Goal: Communication & Community: Share content

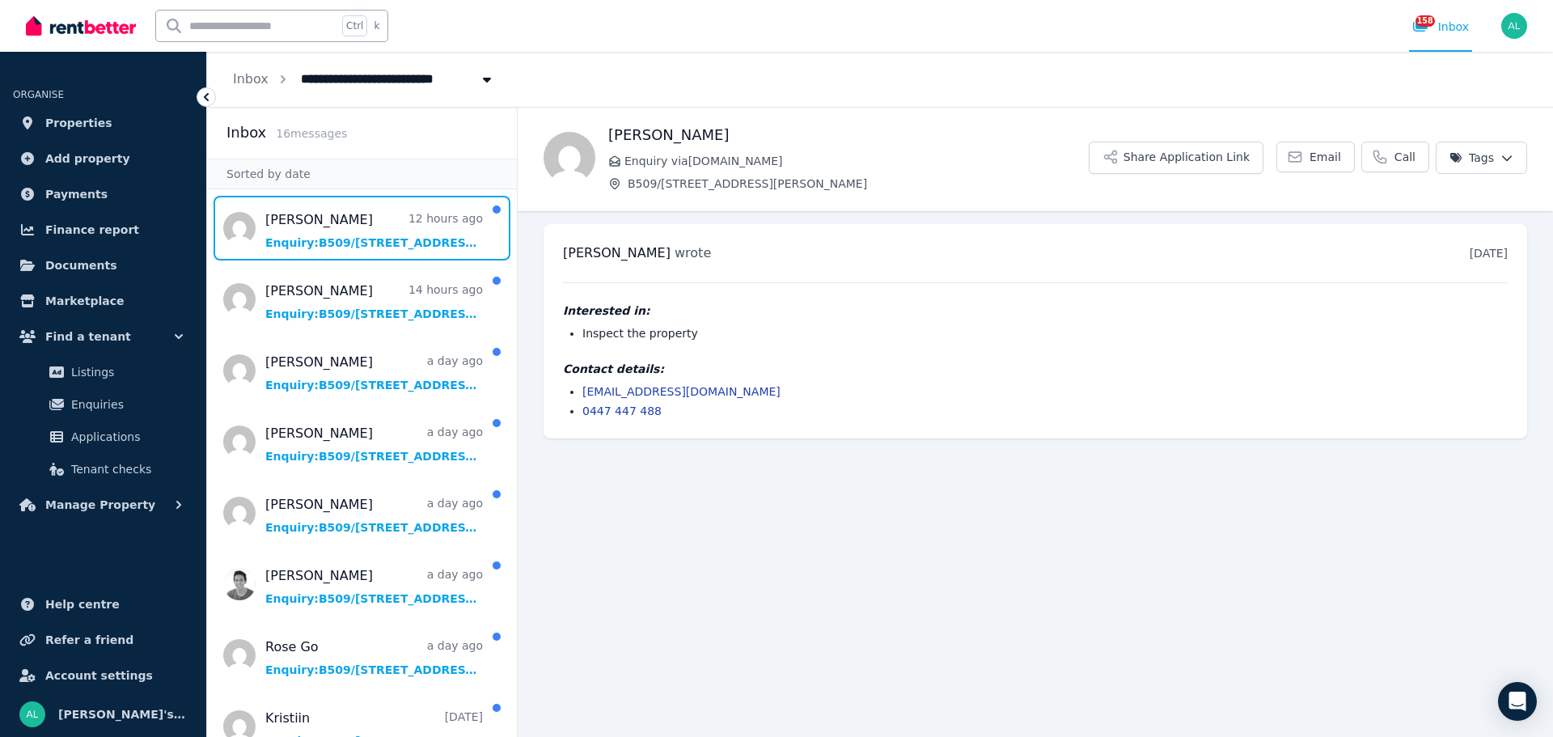
click at [360, 241] on span "Message list" at bounding box center [362, 228] width 310 height 65
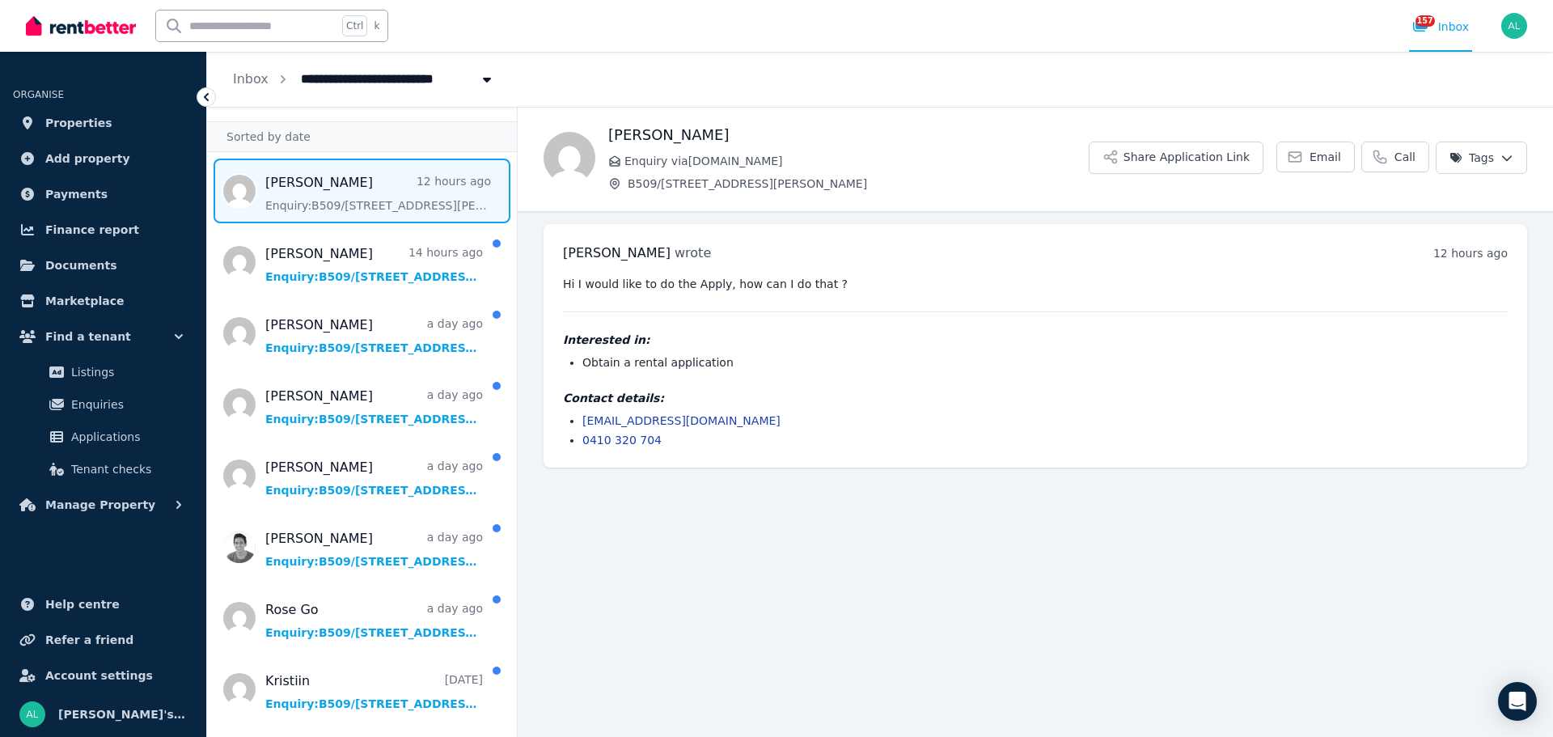
scroll to position [38, 0]
click at [1188, 163] on button "Share Application Link" at bounding box center [1176, 158] width 175 height 32
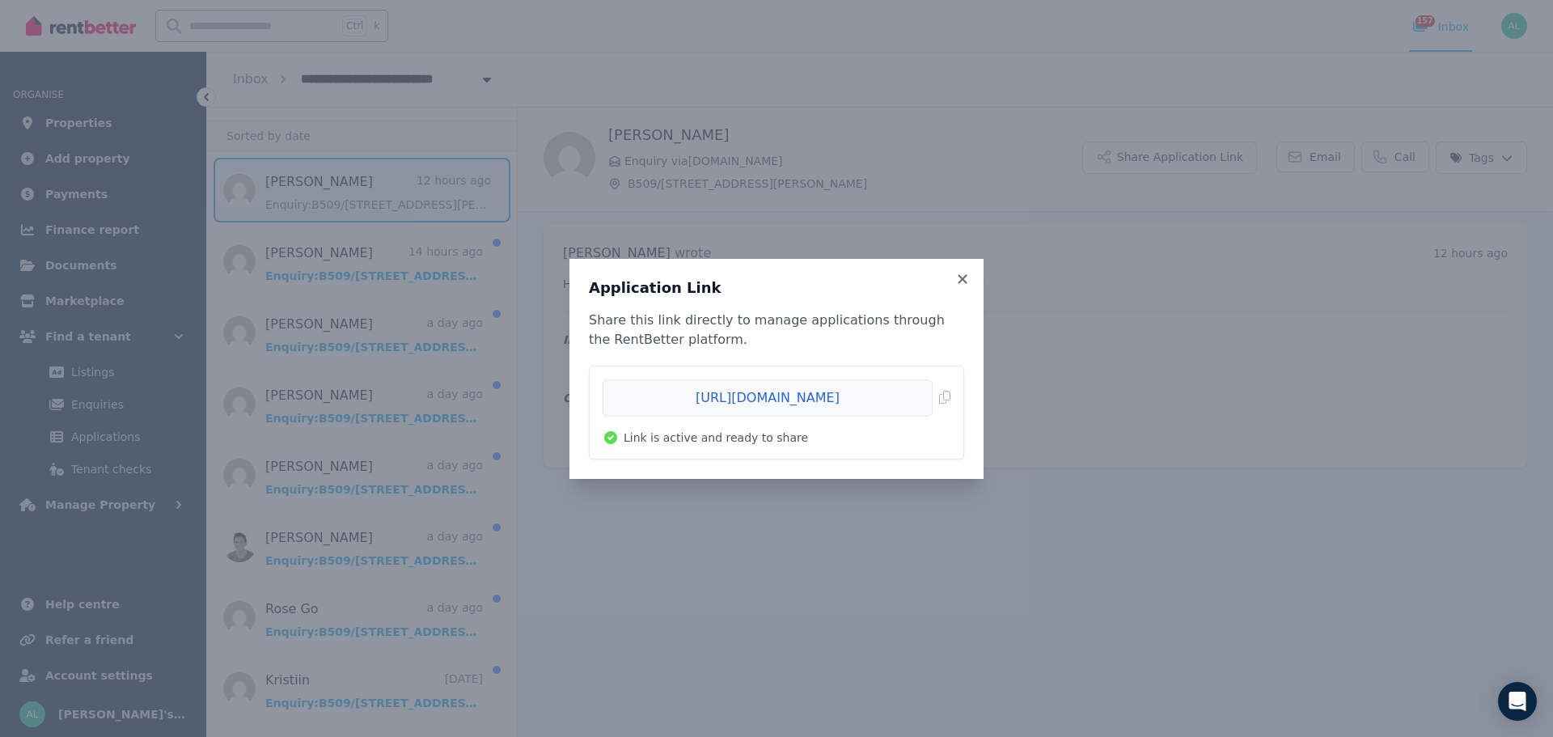
click at [937, 397] on span "Copied!" at bounding box center [777, 397] width 348 height 37
click at [959, 280] on icon at bounding box center [962, 279] width 16 height 15
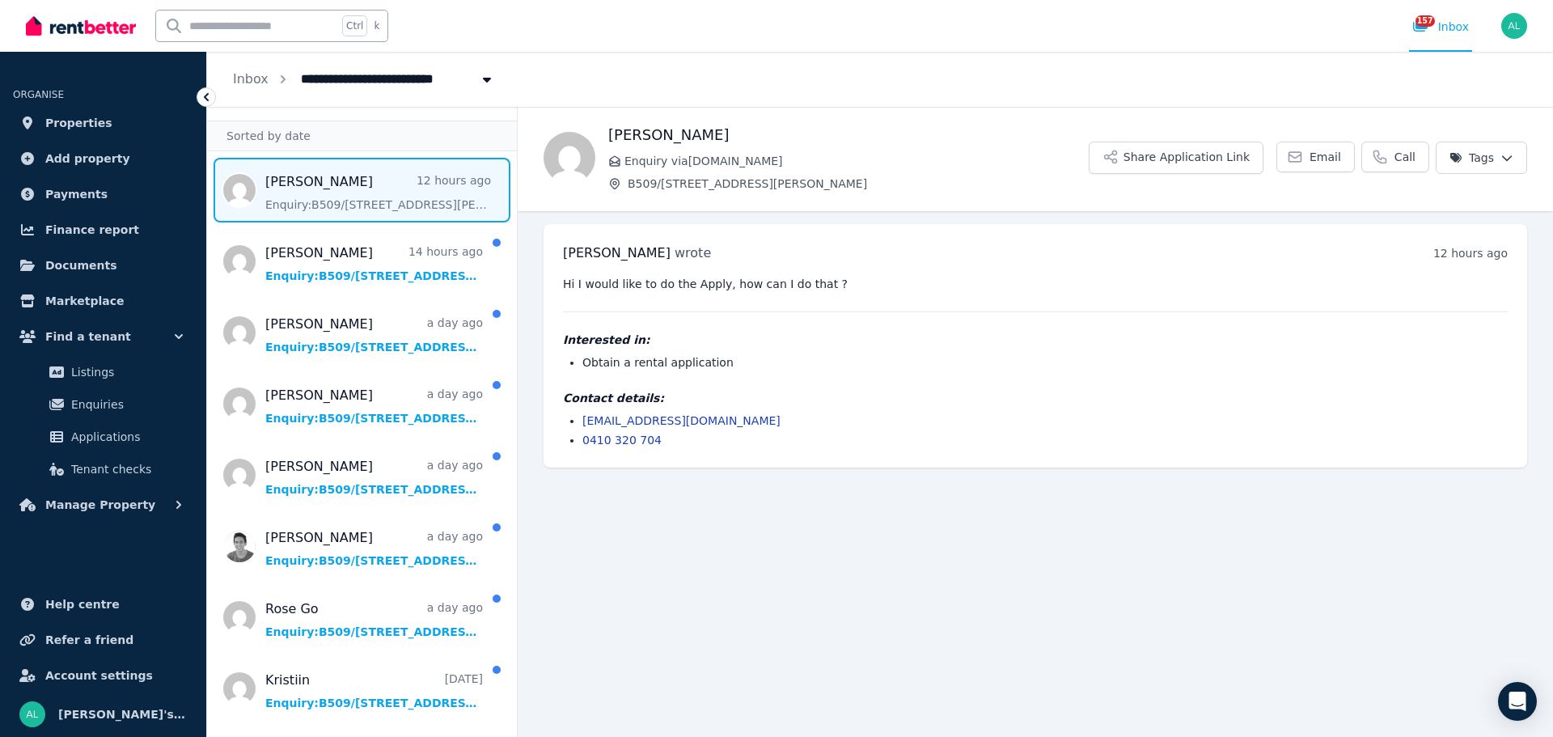
click at [1331, 158] on span "Email" at bounding box center [1326, 157] width 32 height 16
click at [371, 274] on span "Message list" at bounding box center [362, 261] width 310 height 65
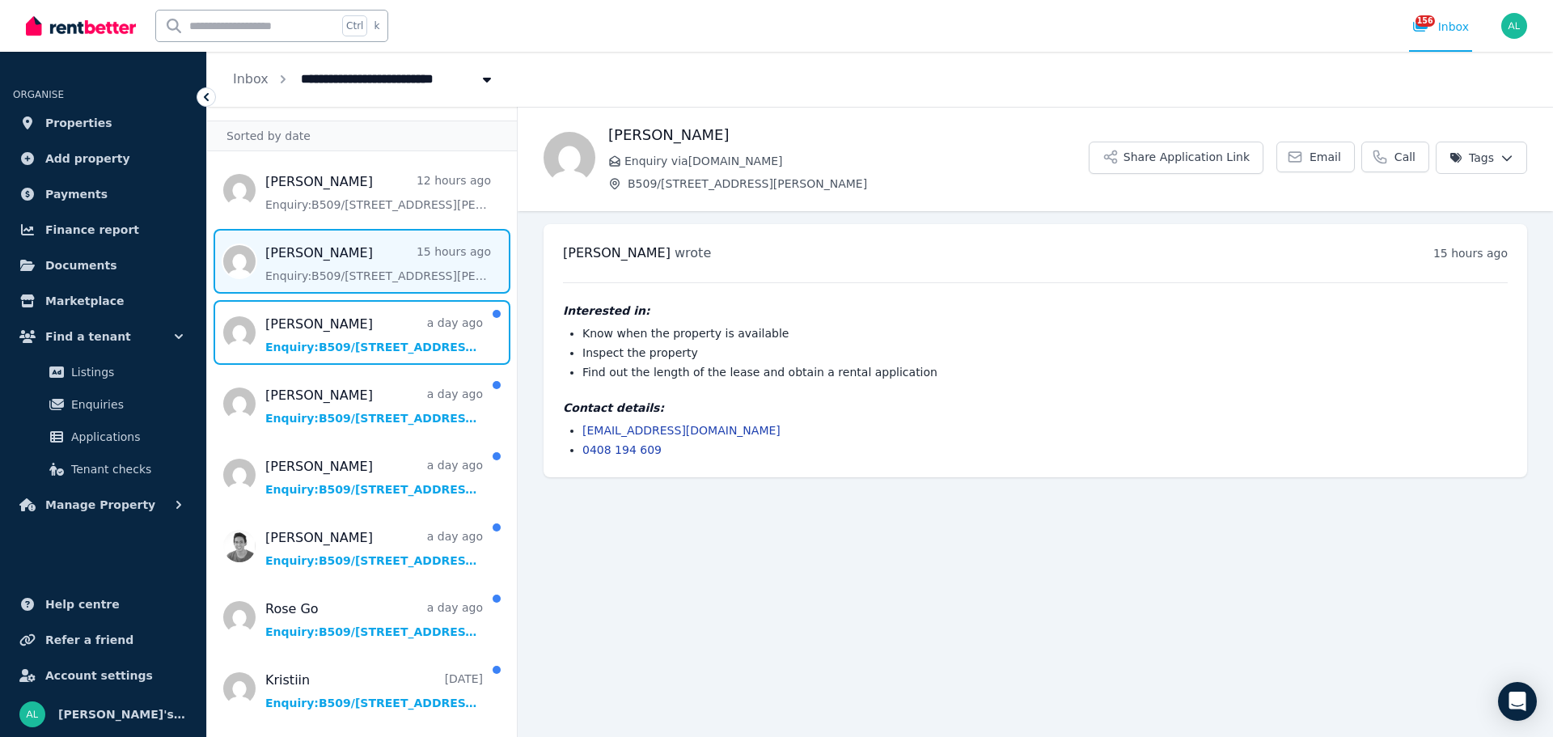
click at [419, 346] on span "Message list" at bounding box center [362, 332] width 310 height 65
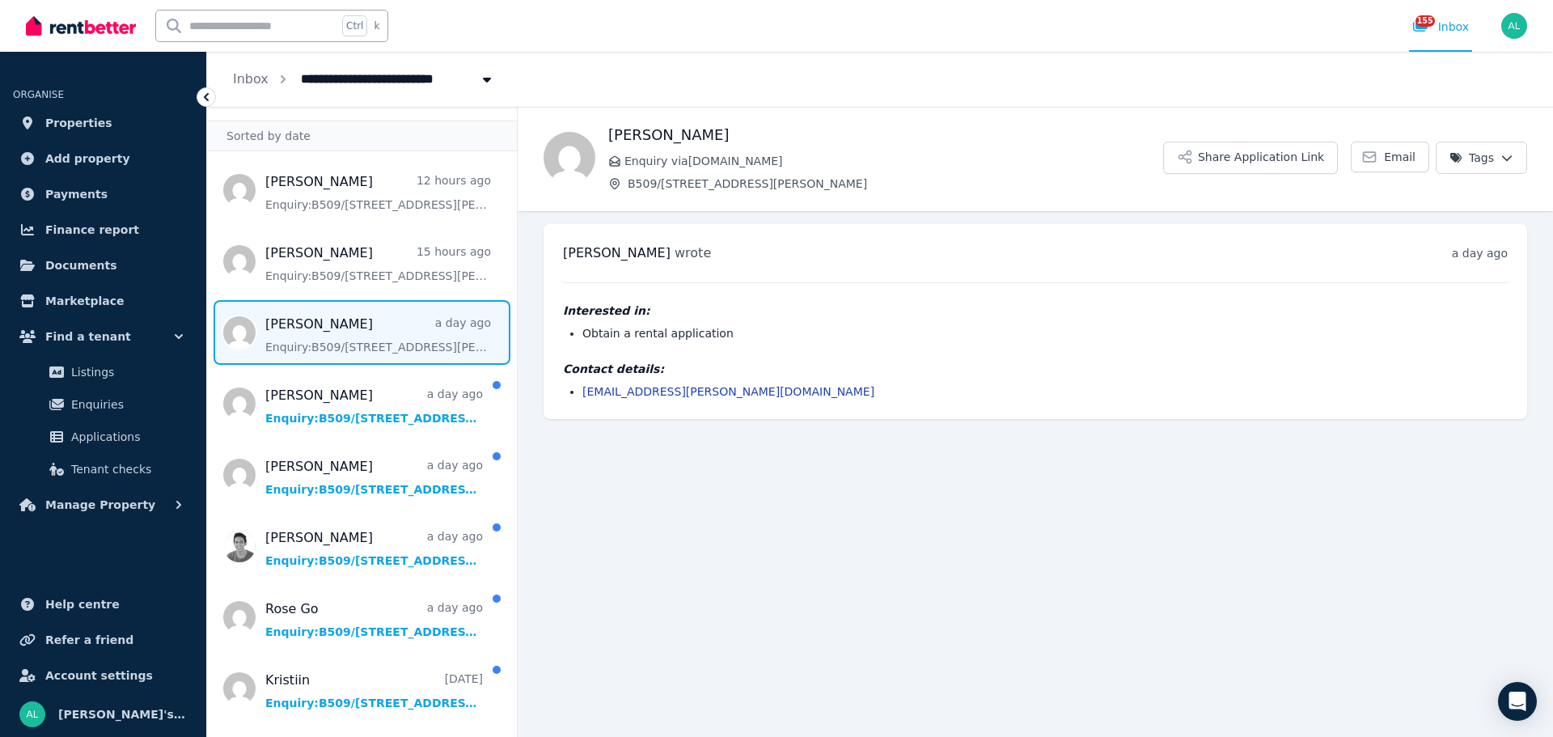
click at [1398, 161] on span "Email" at bounding box center [1400, 157] width 32 height 16
click at [318, 409] on span "Message list" at bounding box center [362, 403] width 310 height 65
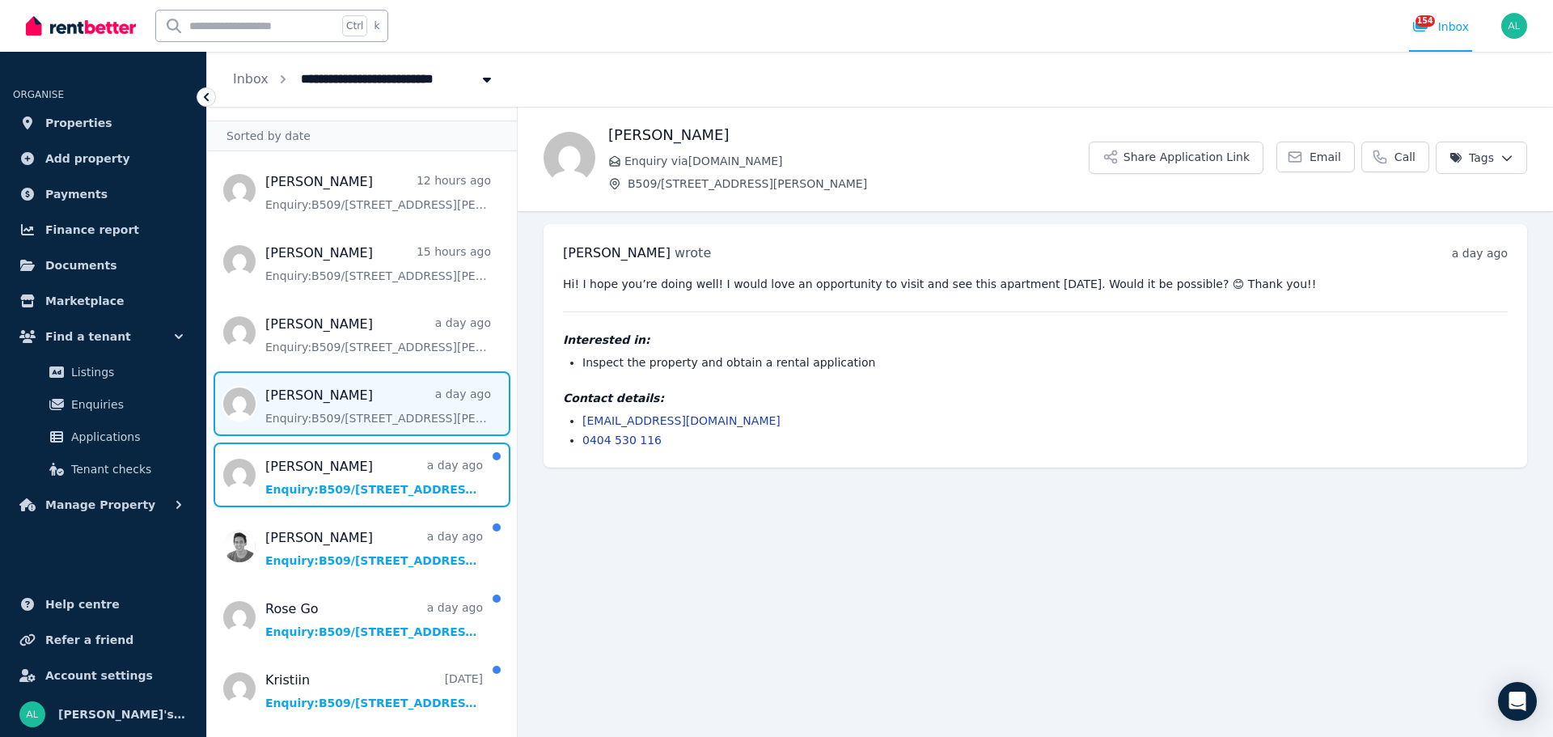
click at [361, 483] on span "Message list" at bounding box center [362, 474] width 310 height 65
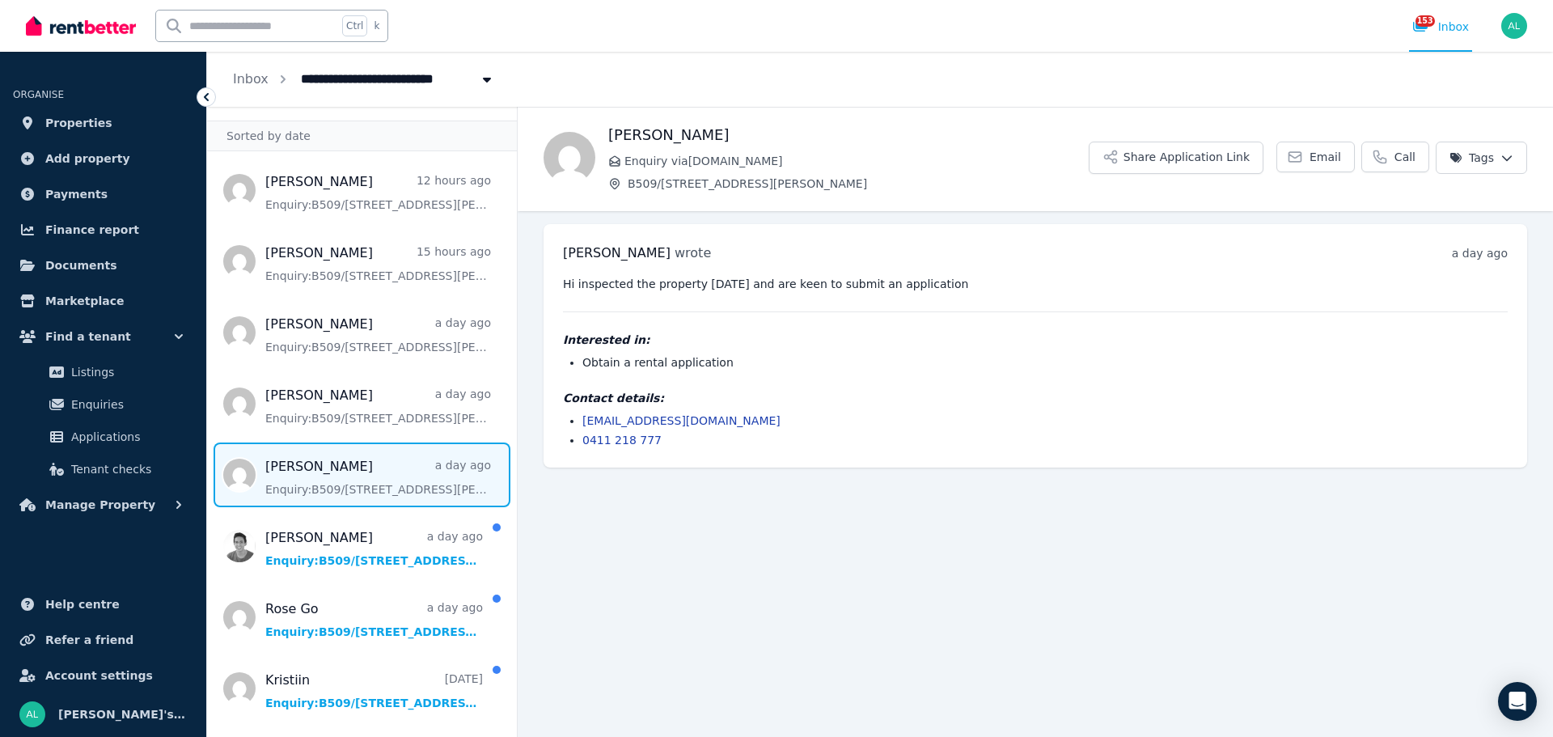
click at [1330, 151] on span "Email" at bounding box center [1326, 157] width 32 height 16
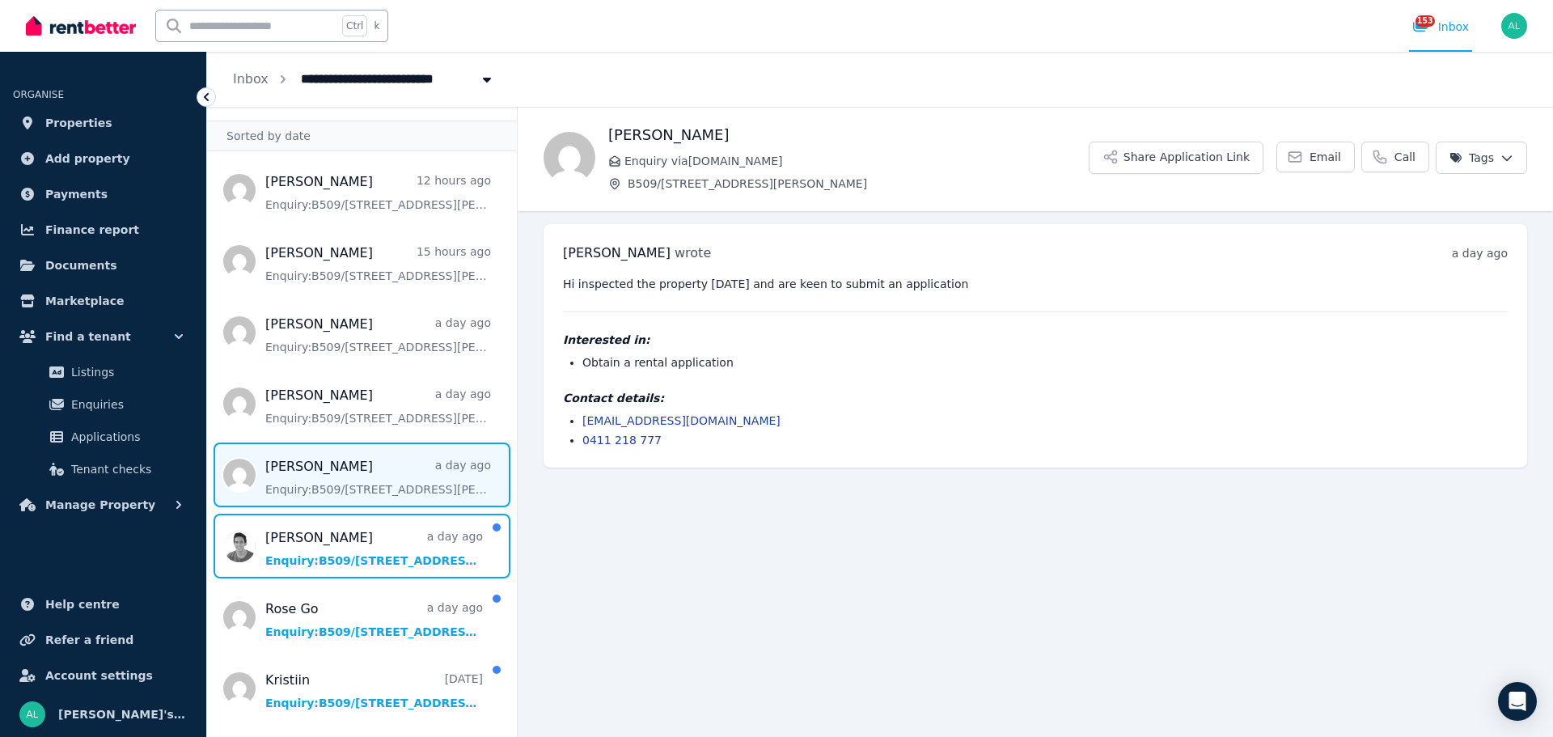
click at [311, 555] on span "Message list" at bounding box center [362, 546] width 310 height 65
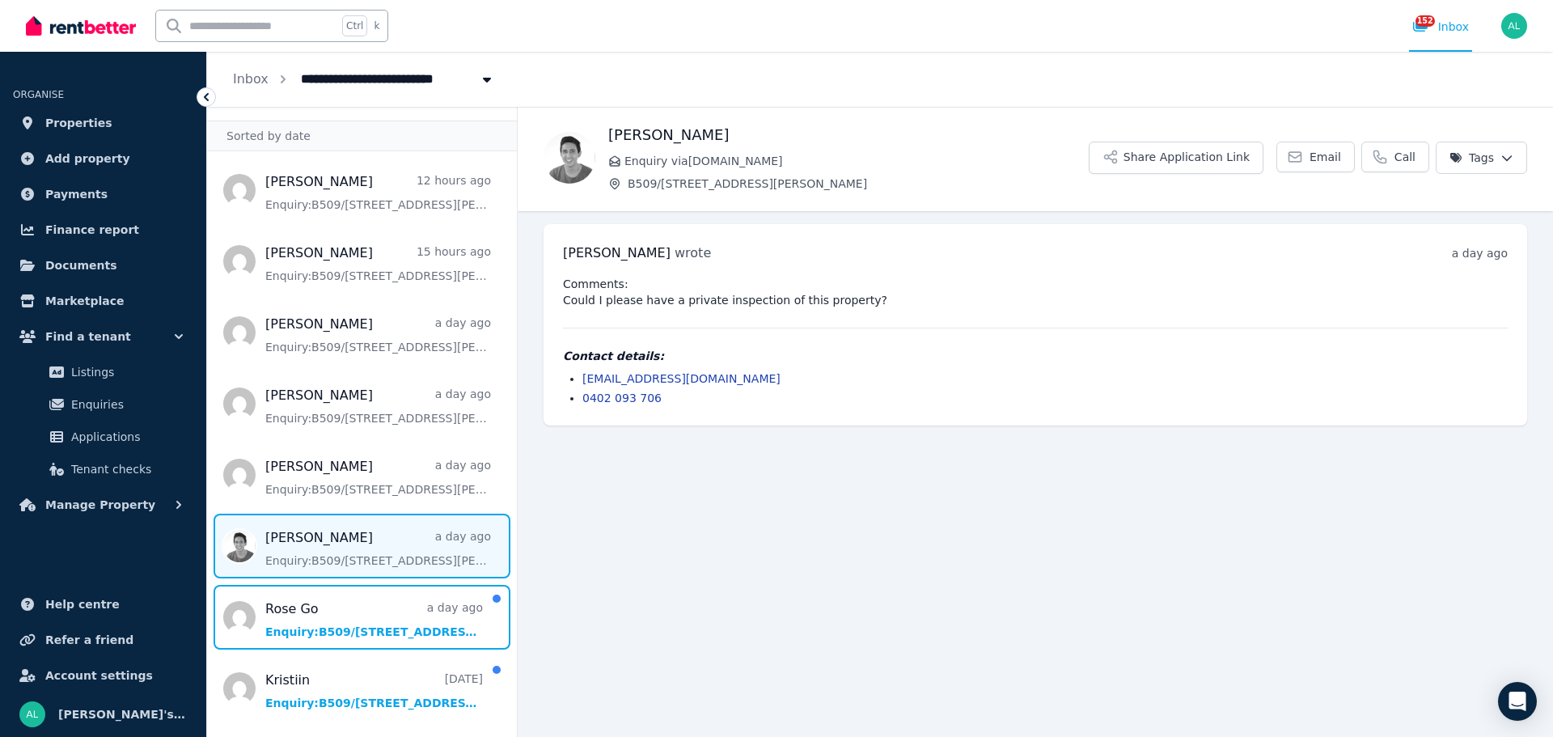
click at [305, 616] on span "Message list" at bounding box center [362, 617] width 310 height 65
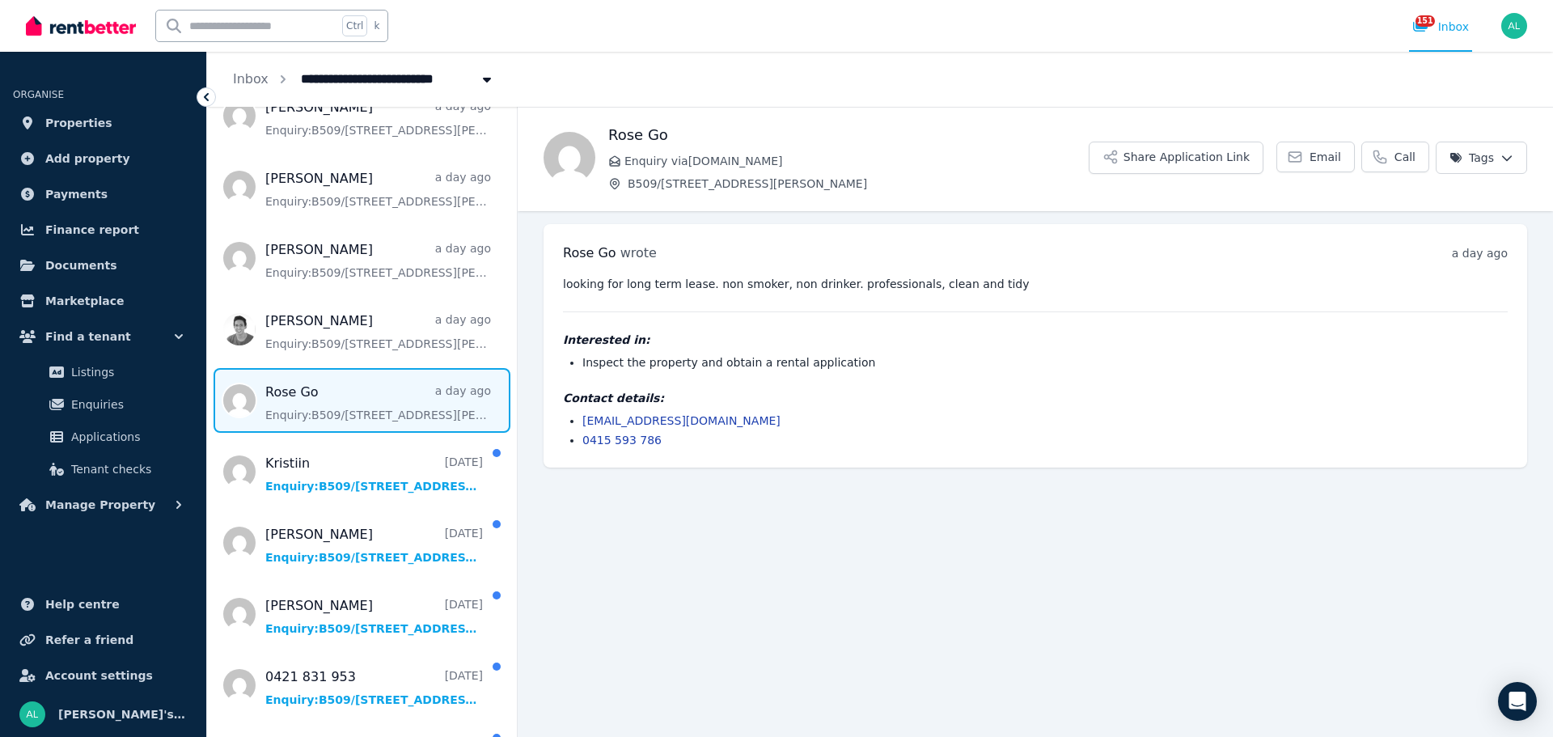
scroll to position [355, 0]
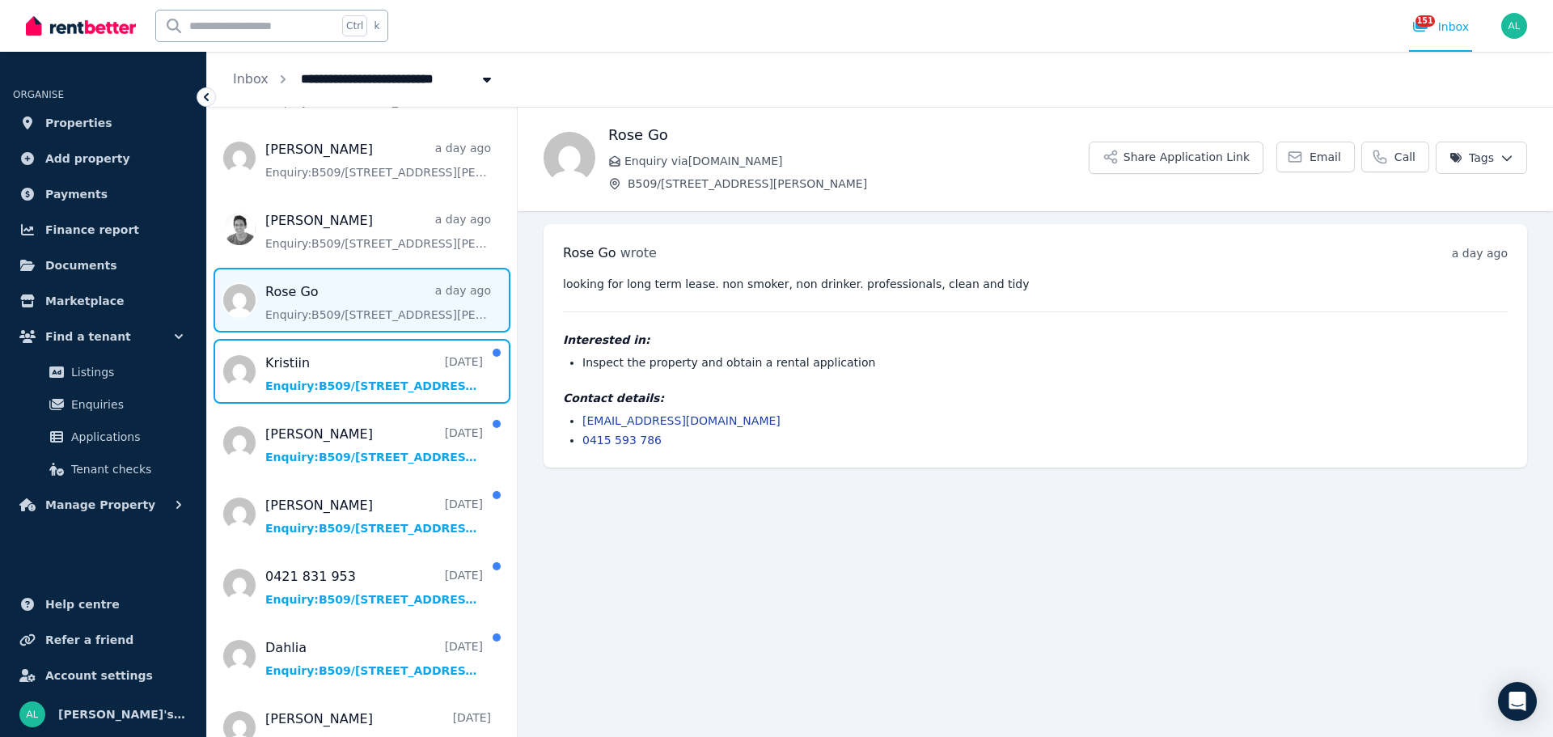
click at [370, 379] on span "Message list" at bounding box center [362, 371] width 310 height 65
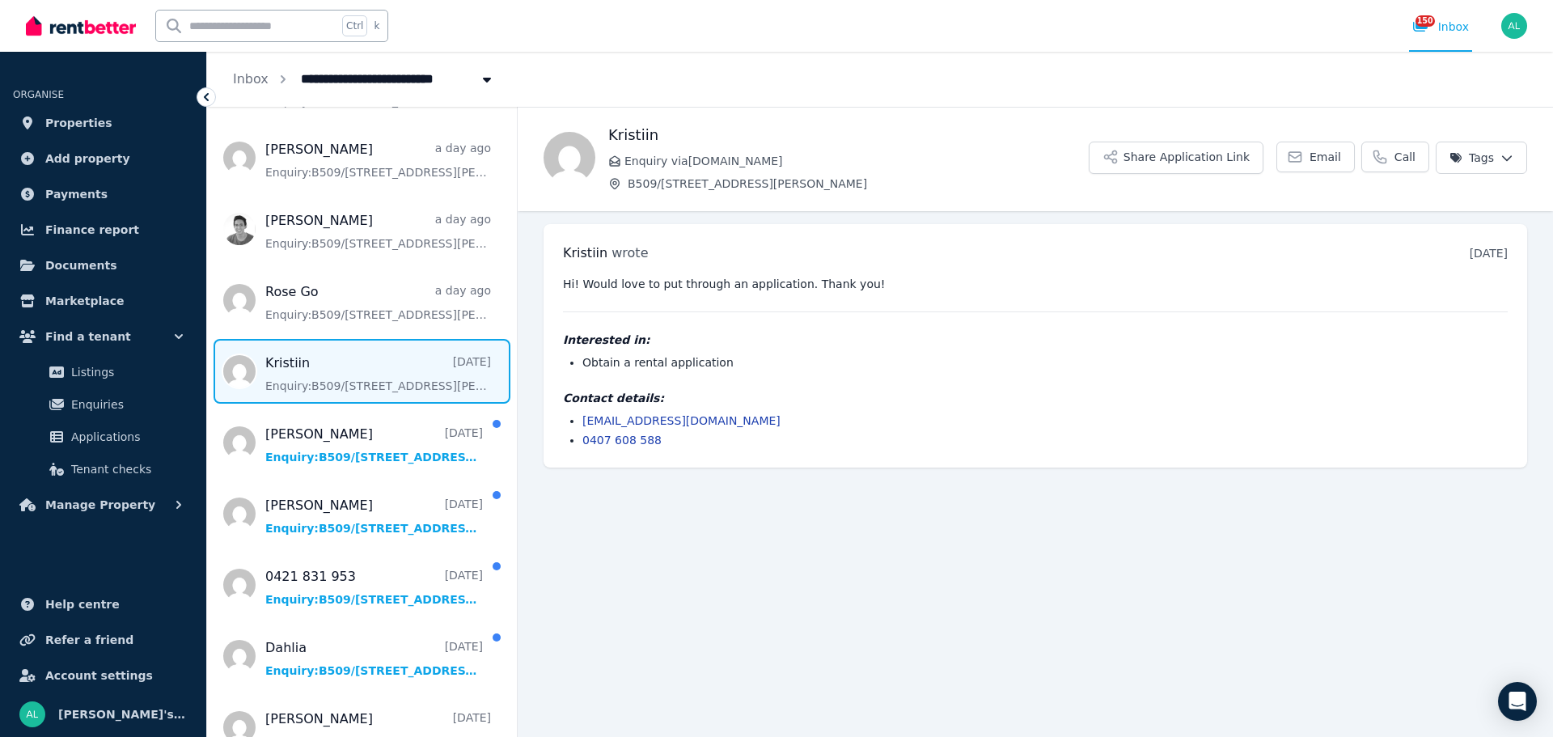
click at [1325, 159] on span "Email" at bounding box center [1326, 157] width 32 height 16
click at [337, 445] on span "Message list" at bounding box center [362, 442] width 310 height 65
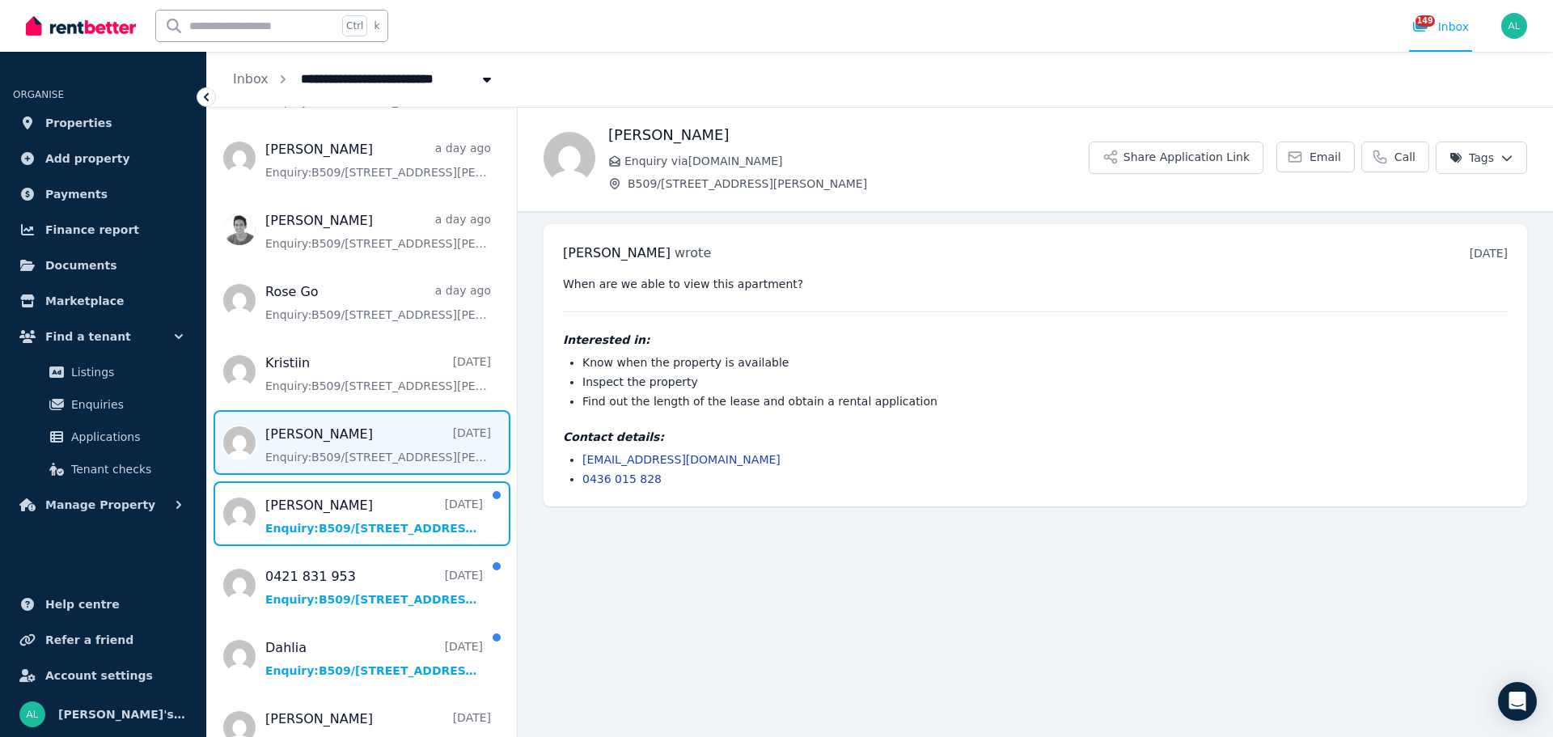
click at [334, 502] on span "Message list" at bounding box center [362, 513] width 310 height 65
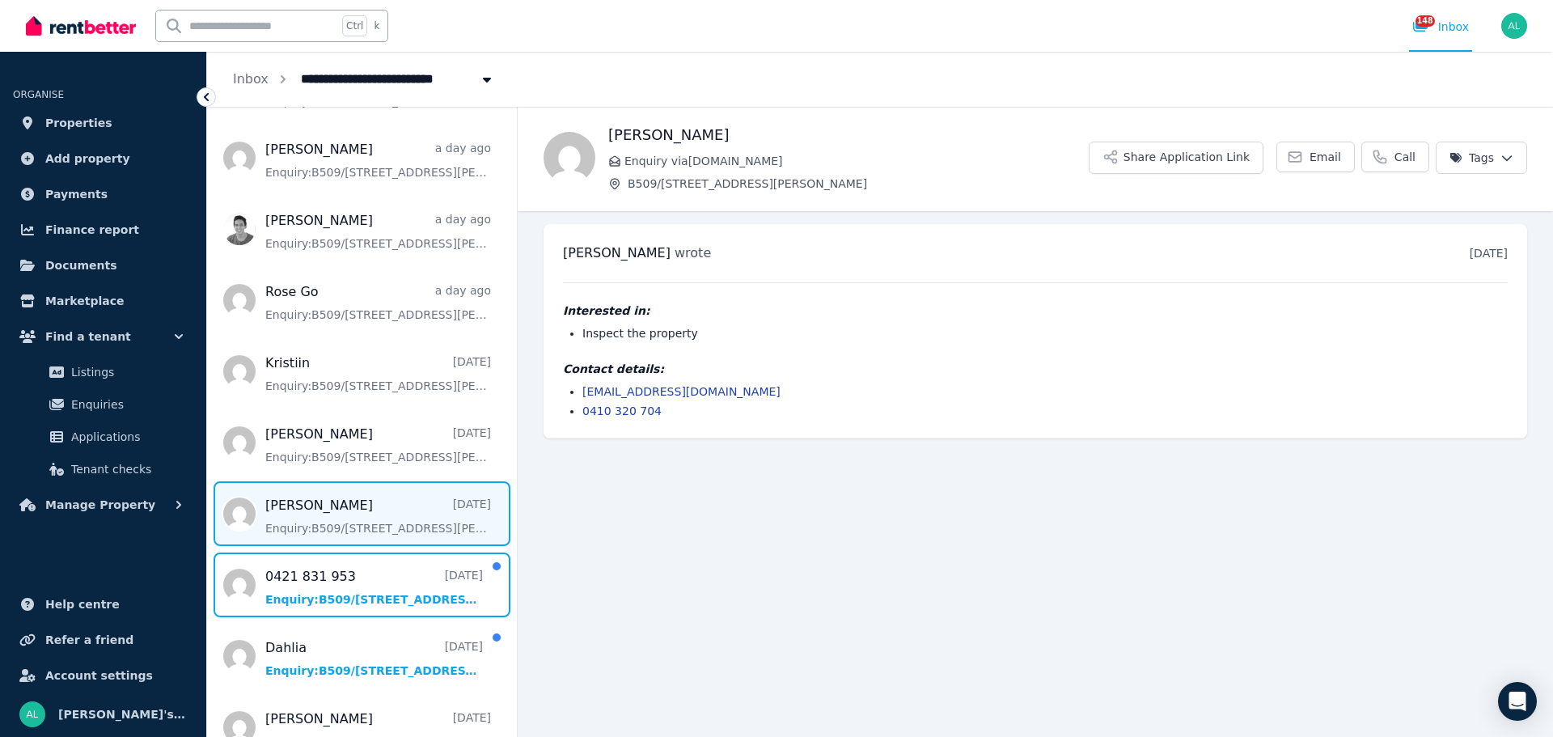
click at [356, 578] on span "Message list" at bounding box center [362, 584] width 310 height 65
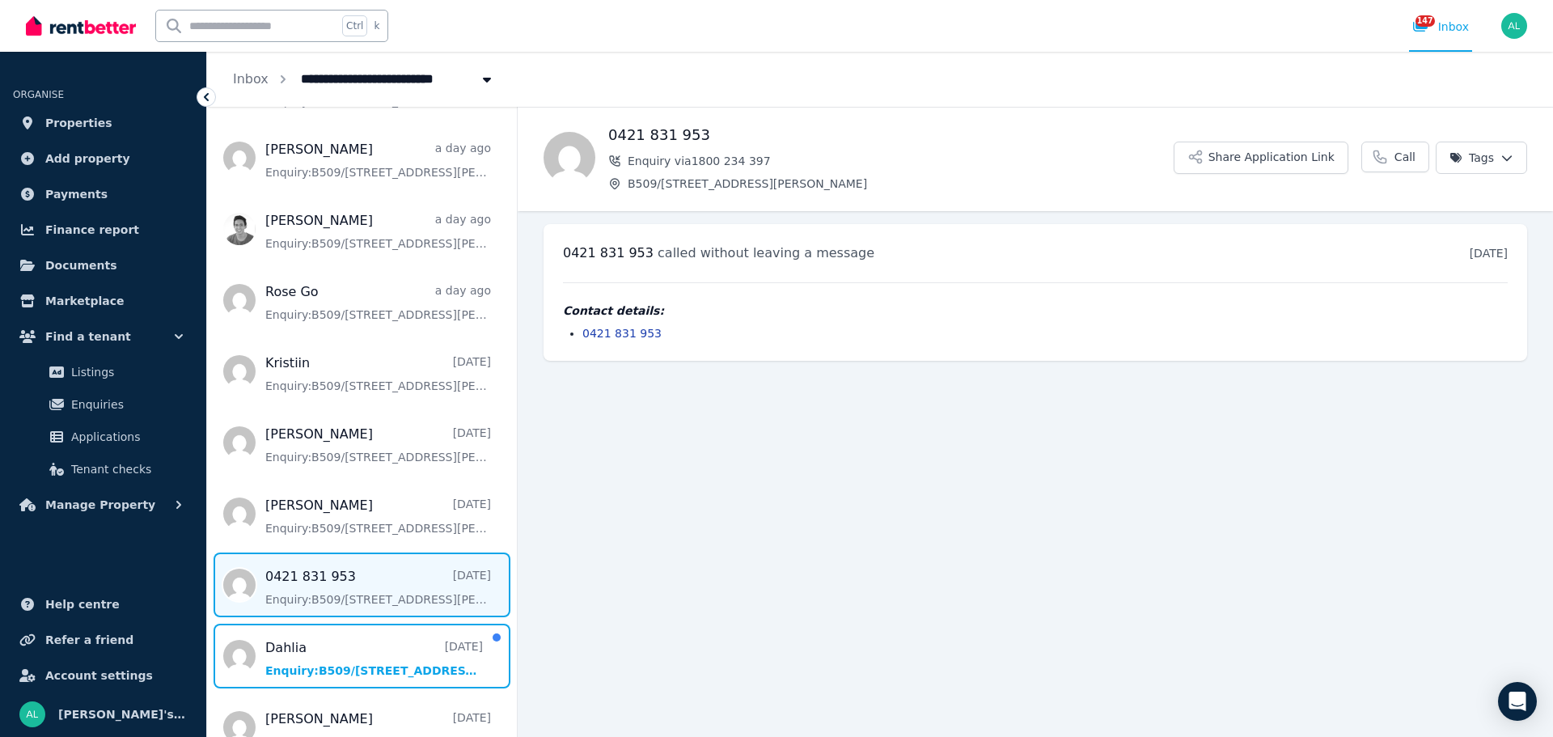
click at [322, 637] on span "Message list" at bounding box center [362, 656] width 310 height 65
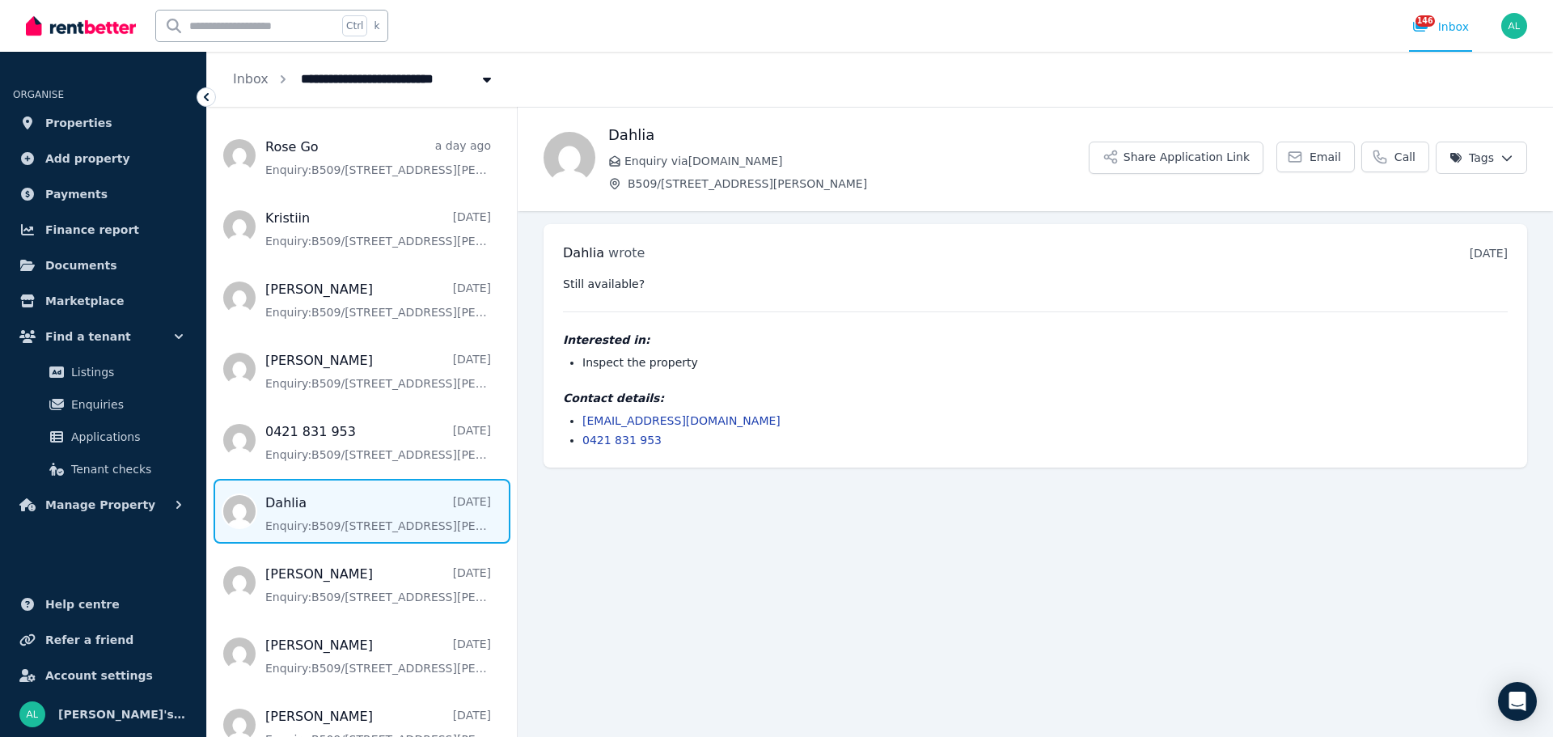
scroll to position [598, 0]
